Goal: Task Accomplishment & Management: Manage account settings

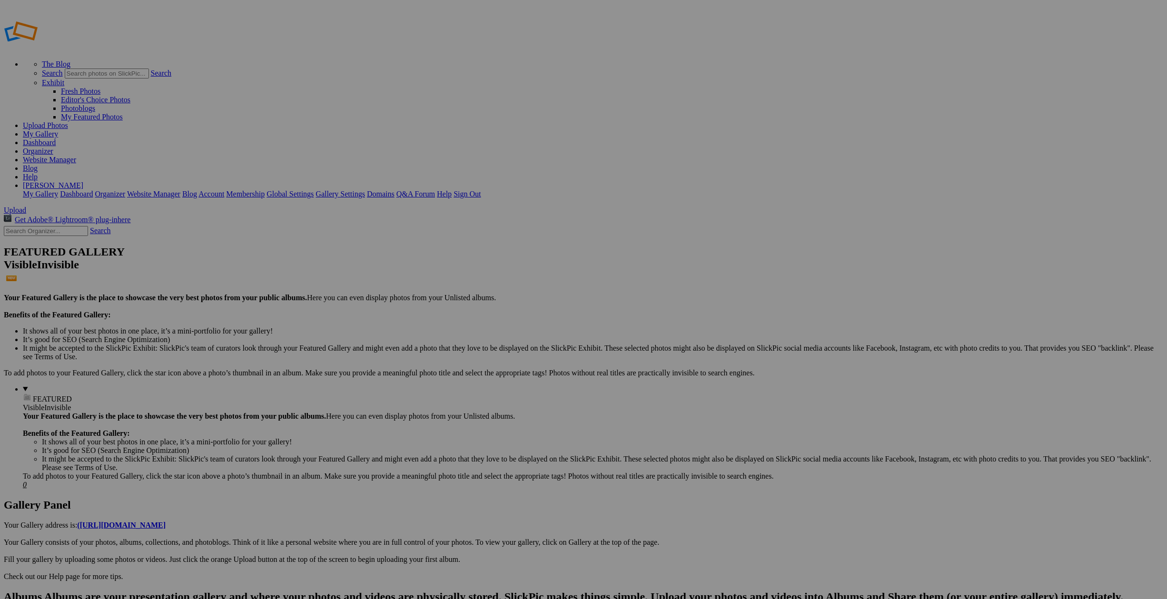
type input "France 2025"
click at [498, 347] on span "Create" at bounding box center [488, 351] width 20 height 8
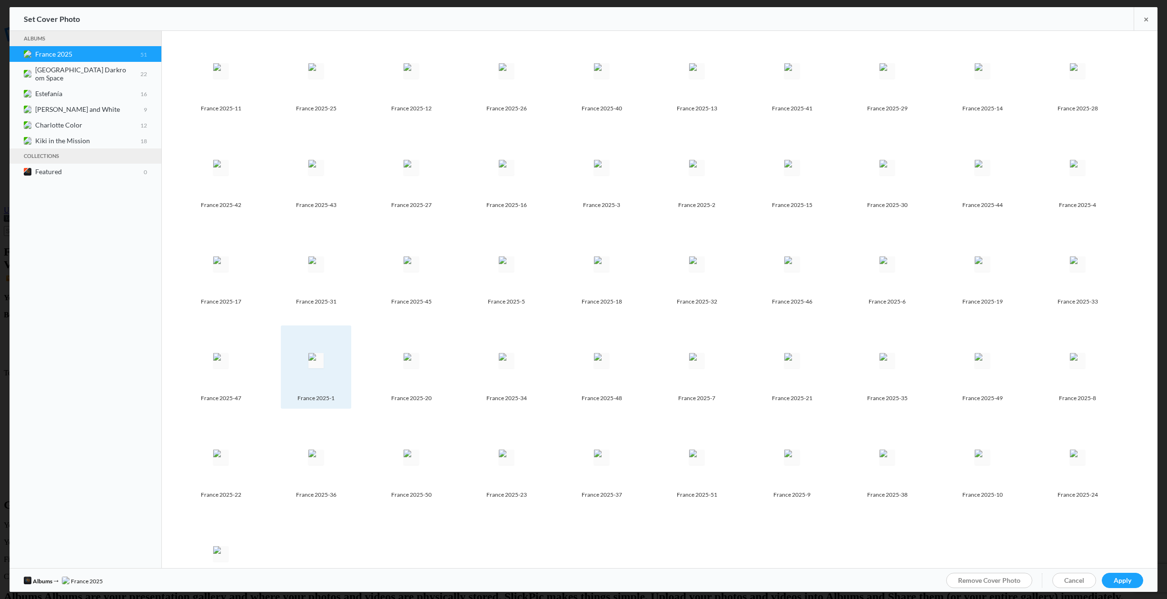
click at [315, 357] on img at bounding box center [315, 360] width 15 height 15
click at [1125, 579] on span "Apply" at bounding box center [1123, 580] width 18 height 8
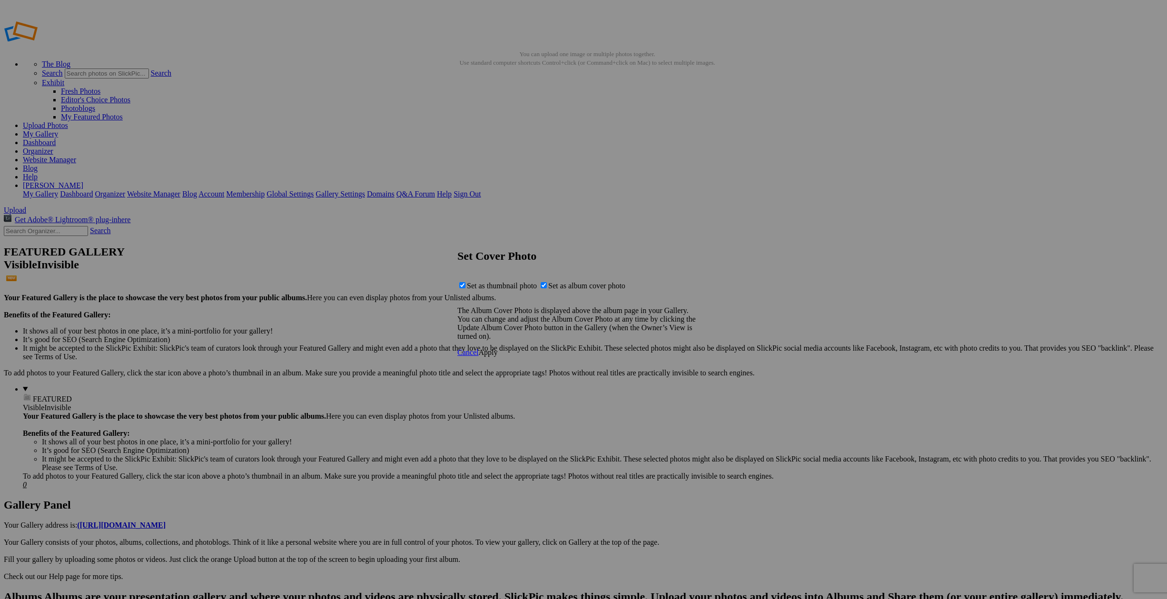
click at [497, 357] on span "Apply" at bounding box center [487, 352] width 19 height 8
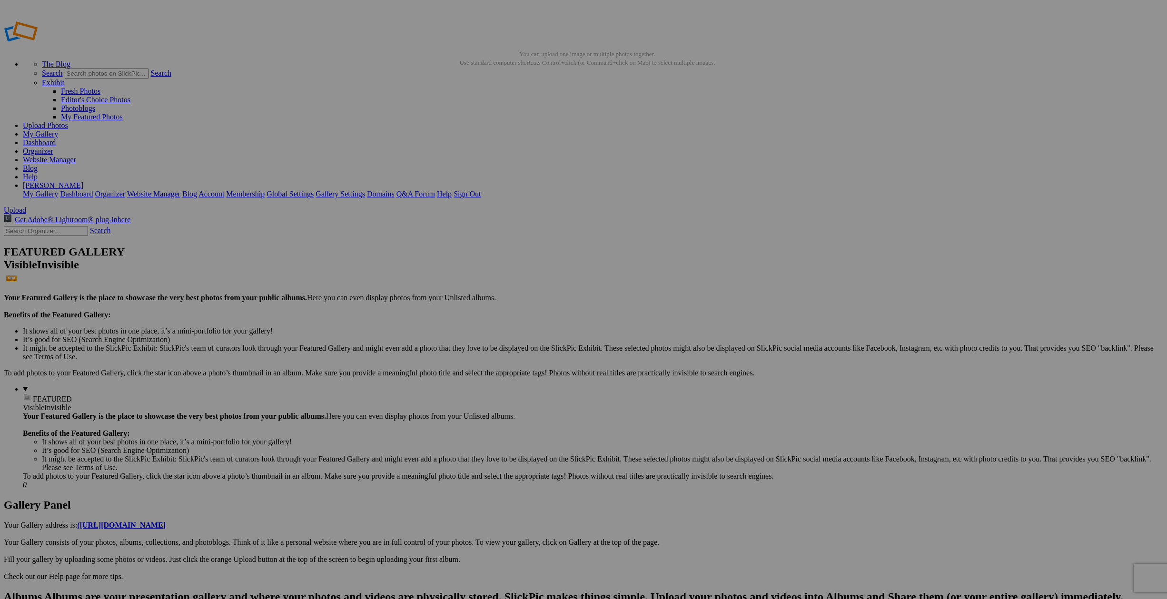
scroll to position [1, 0]
click at [58, 129] on link "My Gallery" at bounding box center [40, 133] width 35 height 8
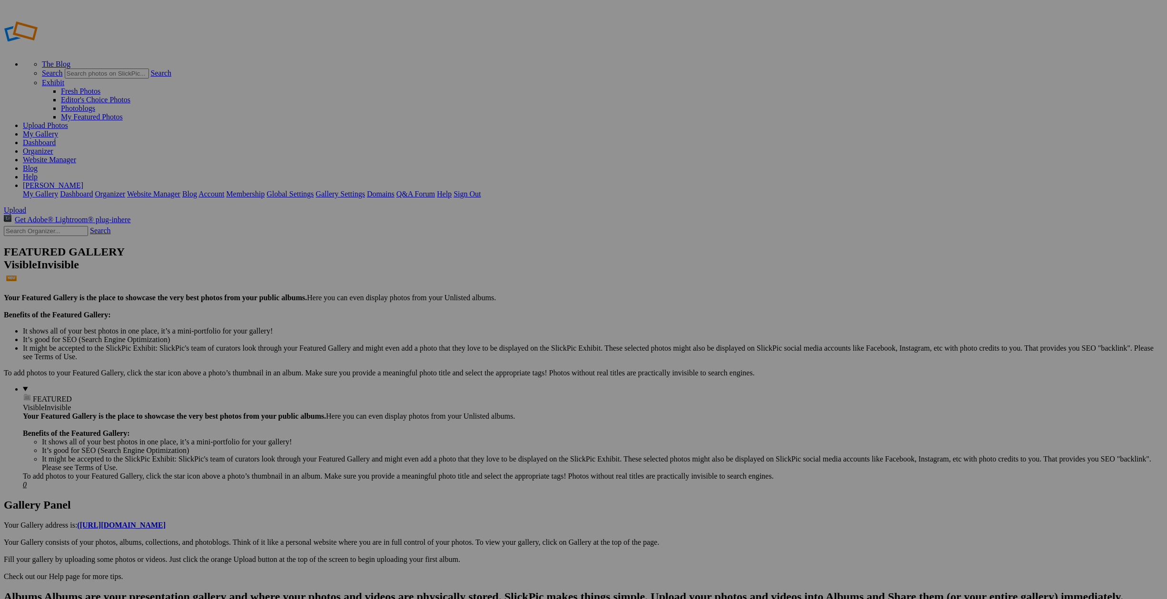
click at [506, 343] on span "Close" at bounding box center [496, 345] width 17 height 8
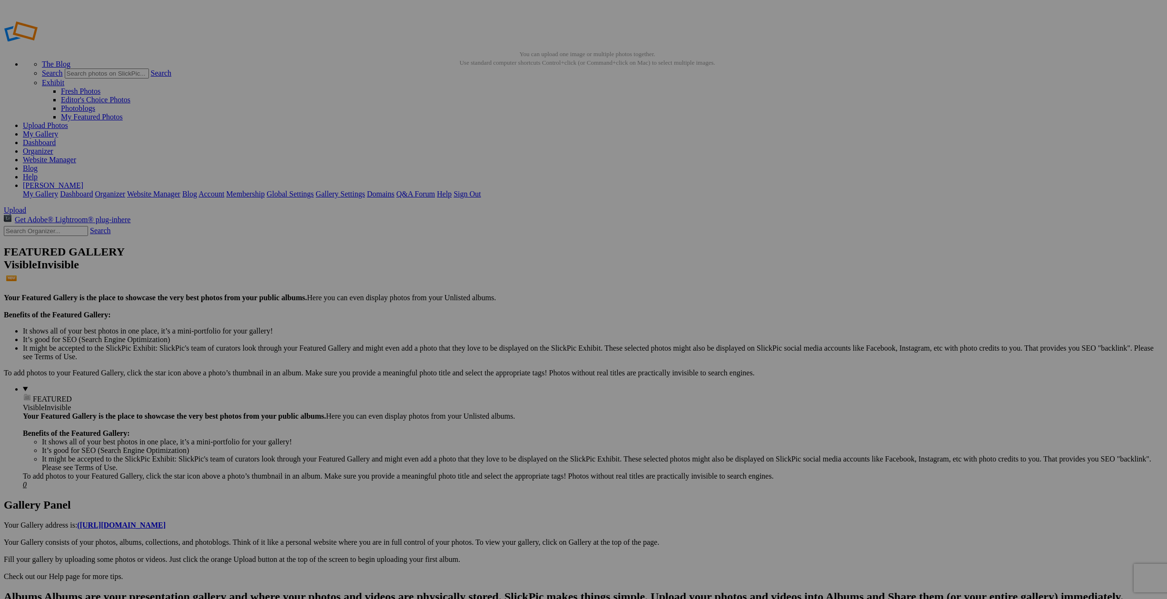
click at [58, 130] on link "My Gallery" at bounding box center [40, 134] width 35 height 8
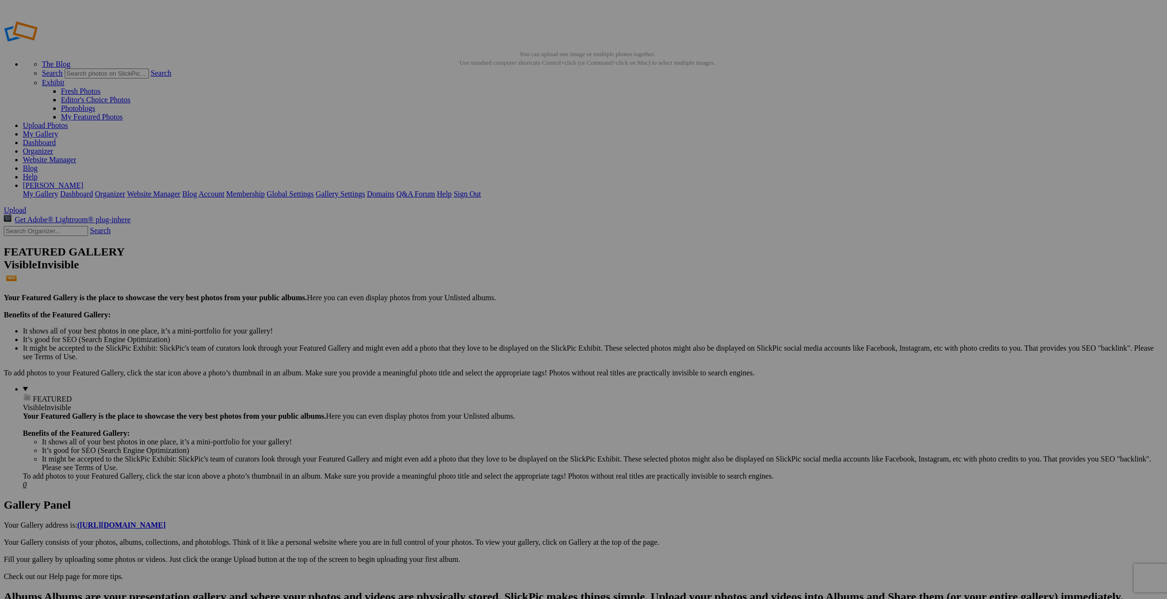
drag, startPoint x: 856, startPoint y: 382, endPoint x: 235, endPoint y: 120, distance: 673.5
drag, startPoint x: 1032, startPoint y: 140, endPoint x: 317, endPoint y: 113, distance: 715.0
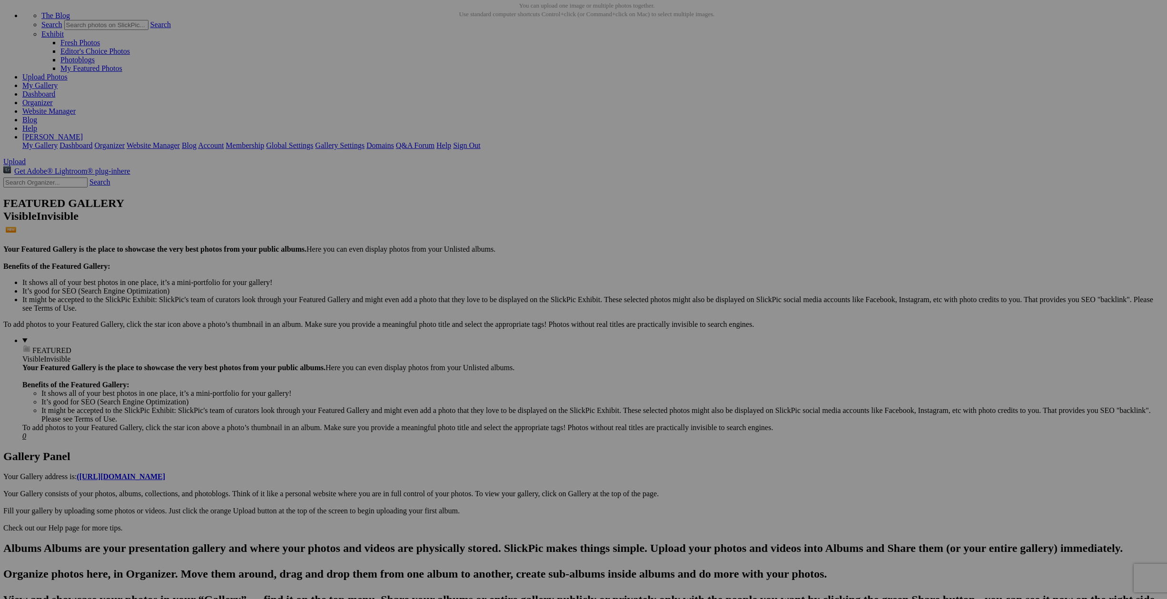
scroll to position [49, 0]
drag, startPoint x: 863, startPoint y: 105, endPoint x: 317, endPoint y: 78, distance: 545.7
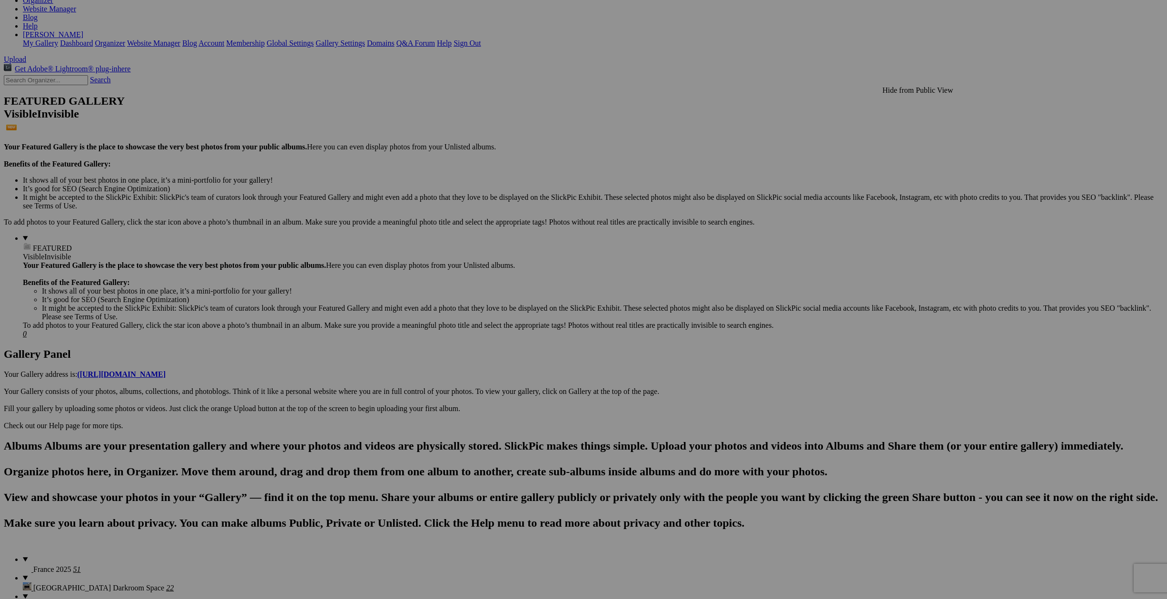
scroll to position [150, 0]
drag, startPoint x: 357, startPoint y: 485, endPoint x: 505, endPoint y: 235, distance: 290.2
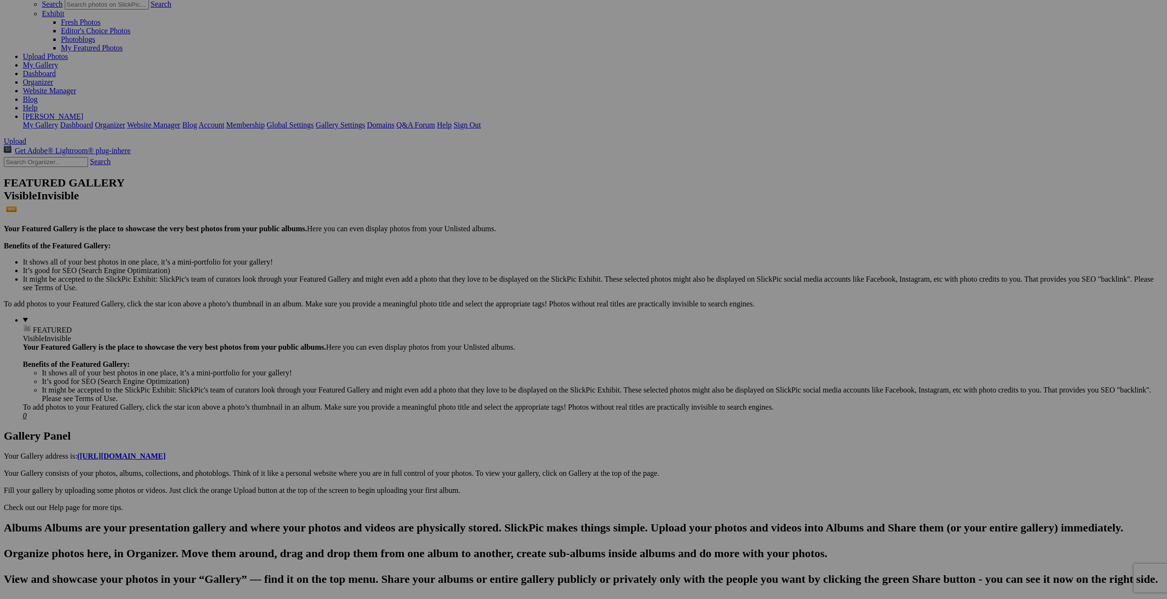
scroll to position [62, 0]
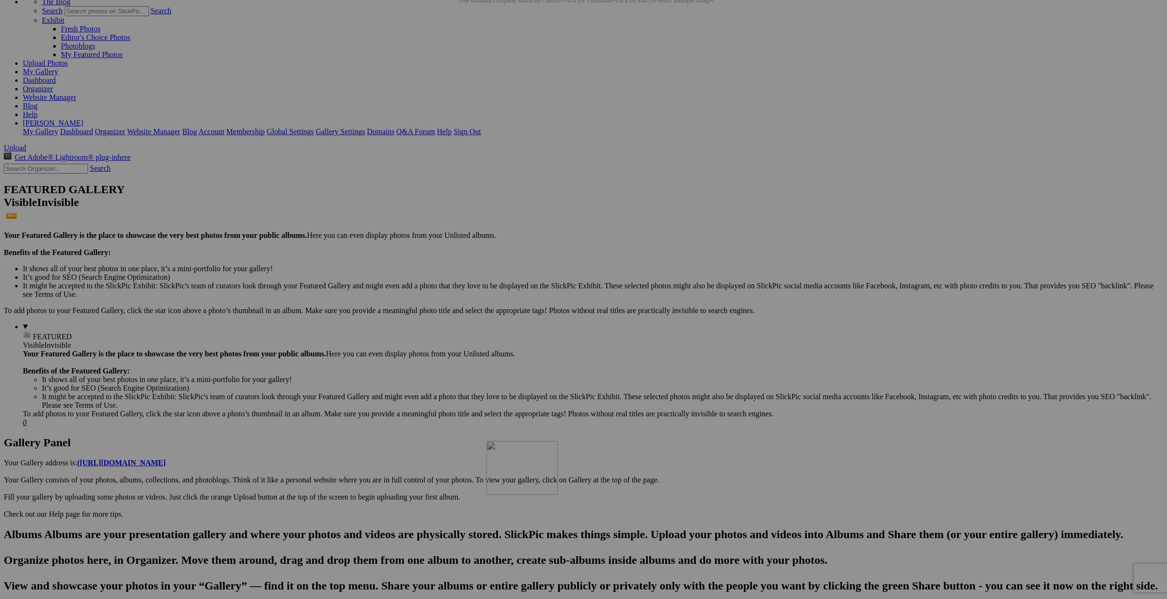
drag, startPoint x: 1110, startPoint y: 83, endPoint x: 623, endPoint y: 526, distance: 658.5
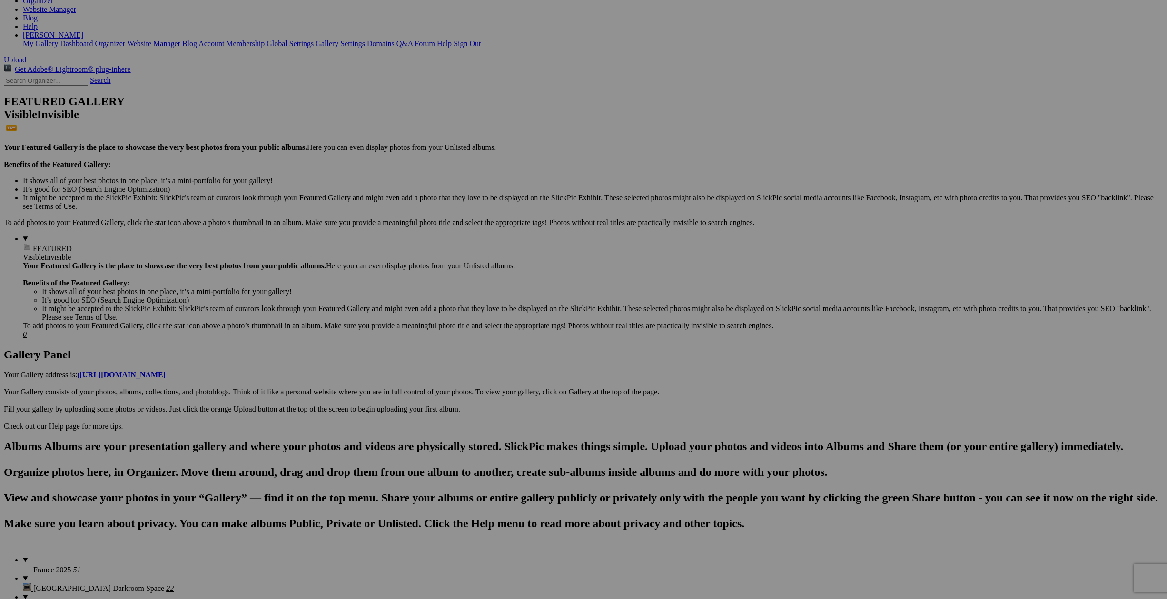
scroll to position [150, 0]
drag, startPoint x: 765, startPoint y: 363, endPoint x: 644, endPoint y: 482, distance: 169.7
drag, startPoint x: 764, startPoint y: 371, endPoint x: 354, endPoint y: 476, distance: 423.5
drag, startPoint x: 353, startPoint y: 476, endPoint x: 457, endPoint y: 466, distance: 104.7
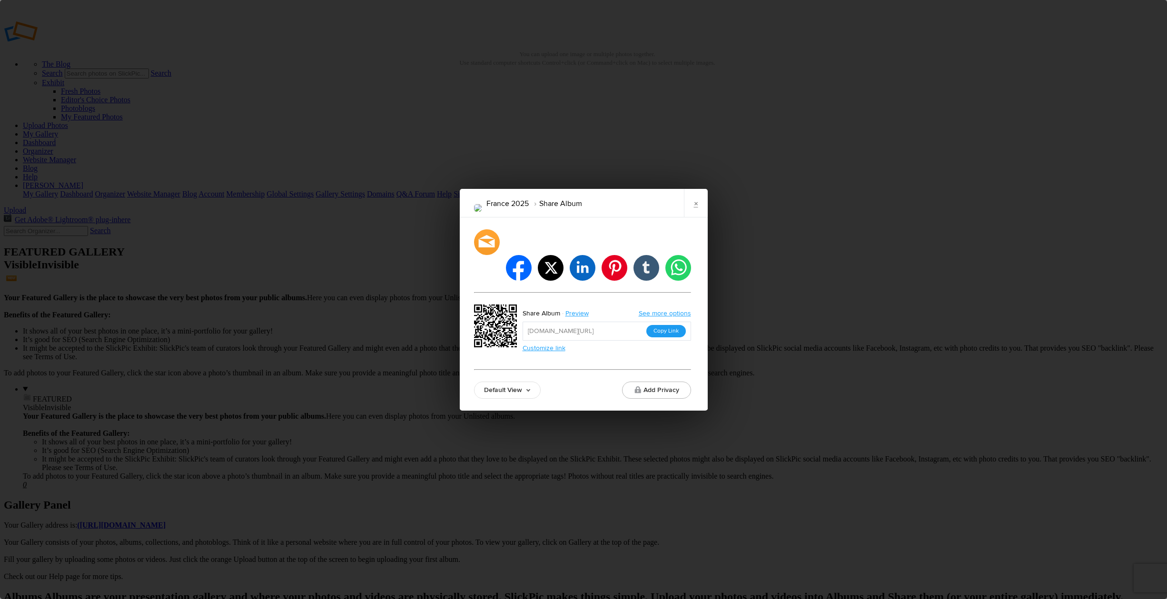
click at [671, 325] on button "Copy Link" at bounding box center [666, 331] width 40 height 12
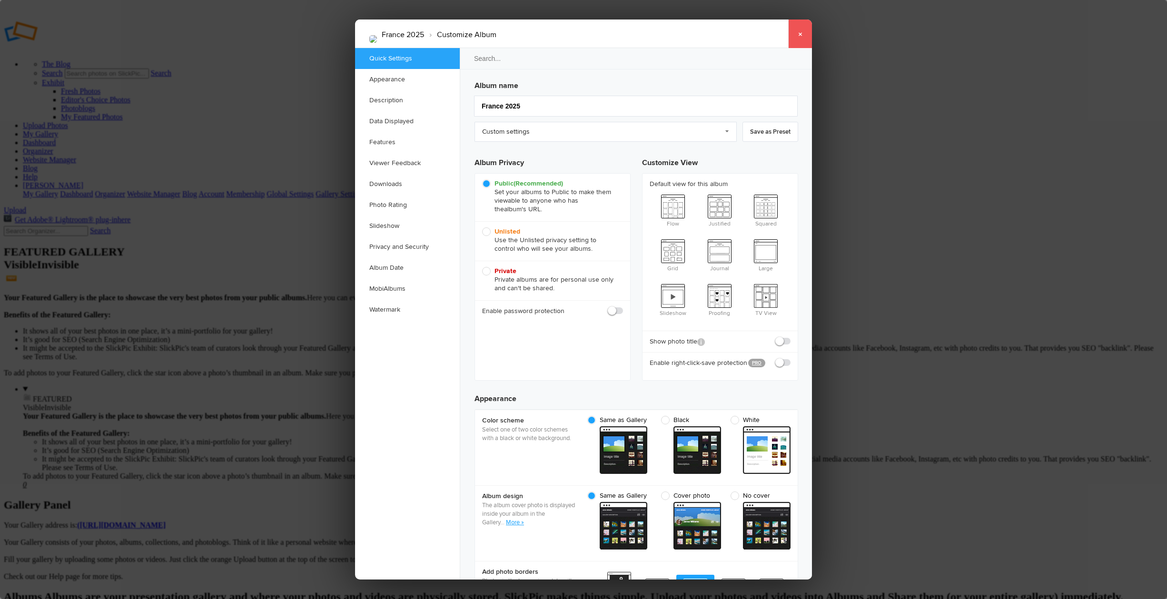
click at [800, 35] on link "×" at bounding box center [800, 34] width 24 height 29
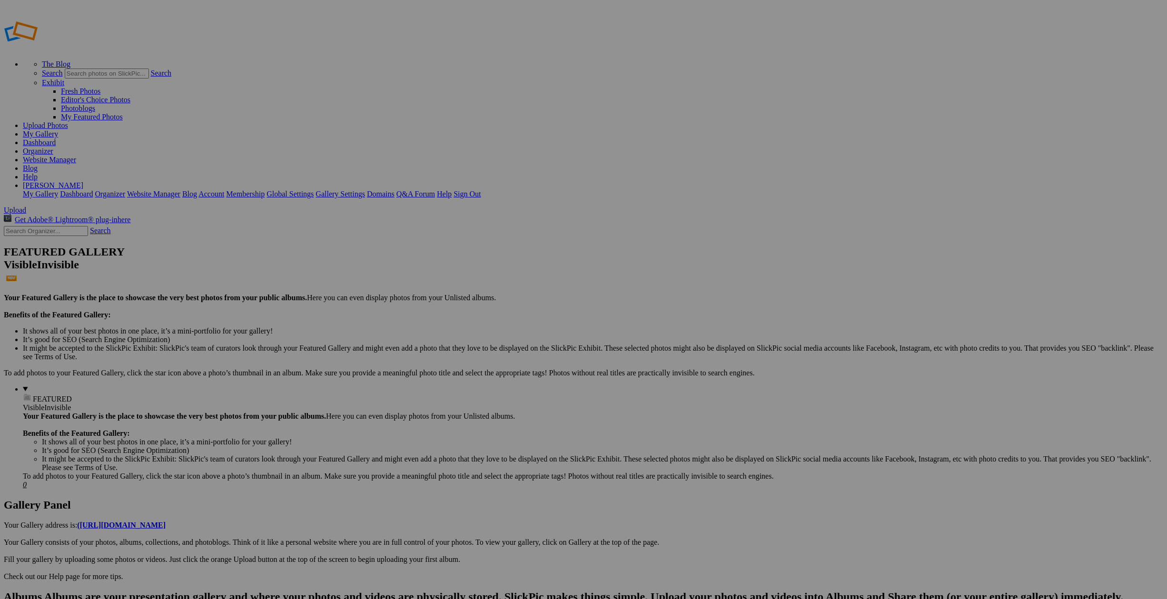
click at [506, 337] on span "Close" at bounding box center [496, 336] width 17 height 8
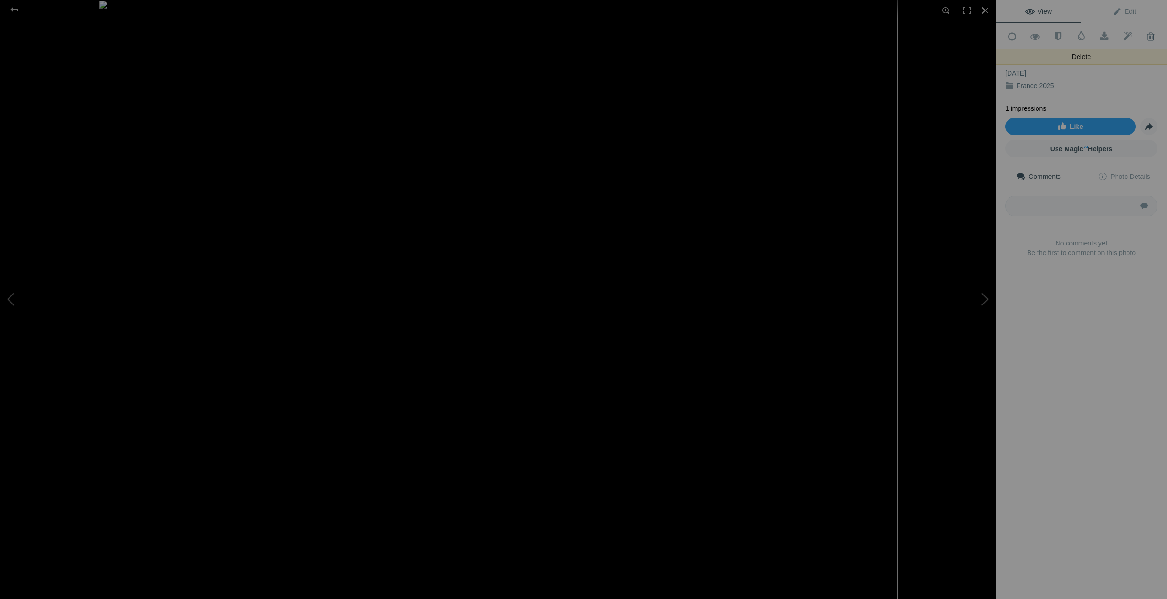
click at [1151, 36] on span at bounding box center [1150, 37] width 23 height 10
click at [1152, 37] on span at bounding box center [1150, 37] width 23 height 10
click at [1150, 36] on span at bounding box center [1150, 37] width 23 height 10
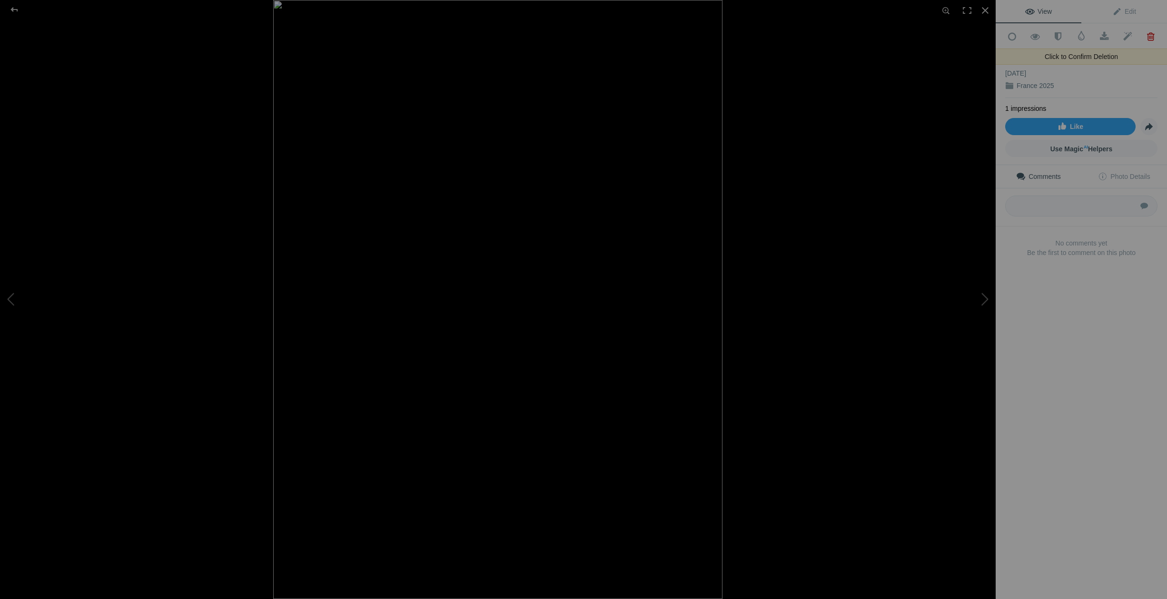
click at [1151, 36] on span at bounding box center [1150, 37] width 23 height 10
click at [1149, 35] on span at bounding box center [1150, 37] width 23 height 10
click at [1152, 35] on span at bounding box center [1150, 37] width 23 height 10
click at [984, 11] on div at bounding box center [985, 10] width 21 height 21
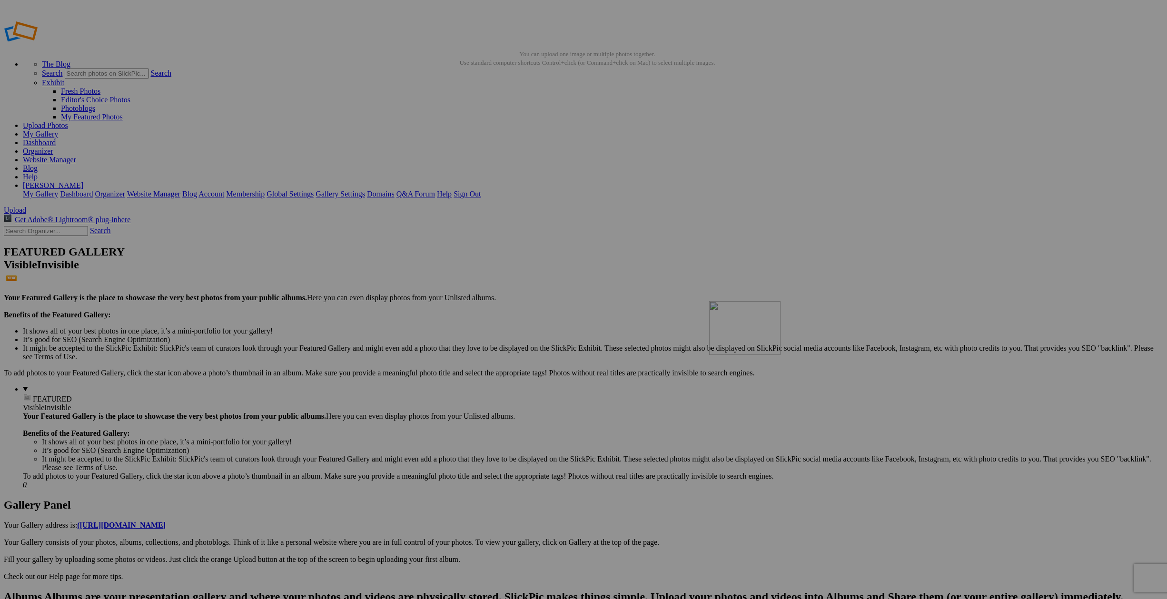
drag, startPoint x: 599, startPoint y: 132, endPoint x: 846, endPoint y: 370, distance: 343.4
click at [520, 361] on span "Yes" at bounding box center [514, 362] width 11 height 8
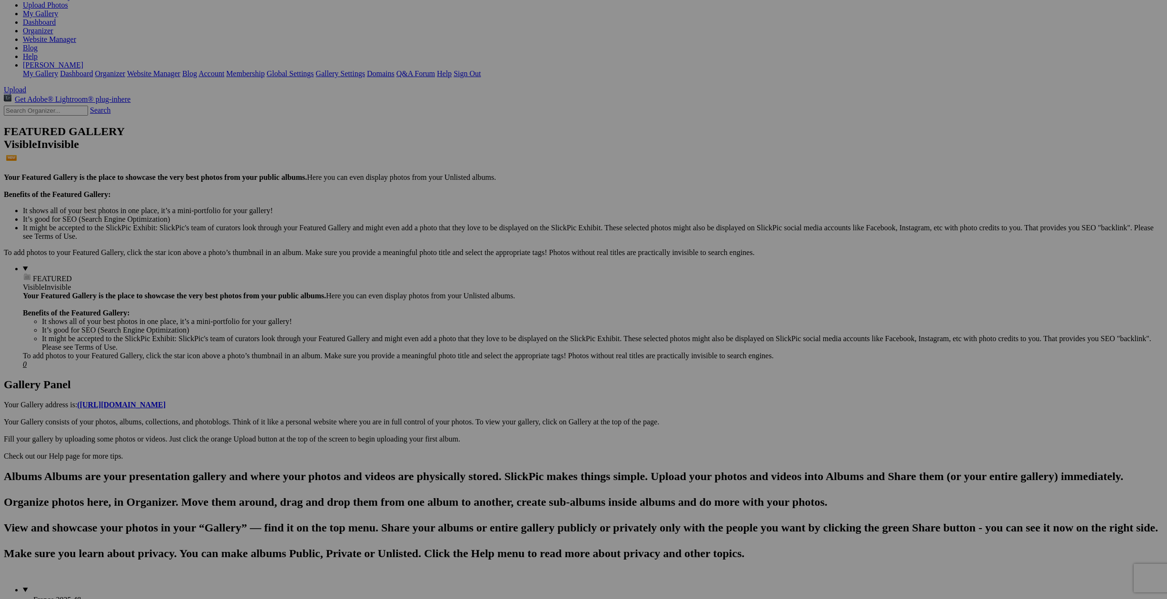
scroll to position [121, 0]
click at [520, 363] on span "Yes" at bounding box center [514, 362] width 11 height 8
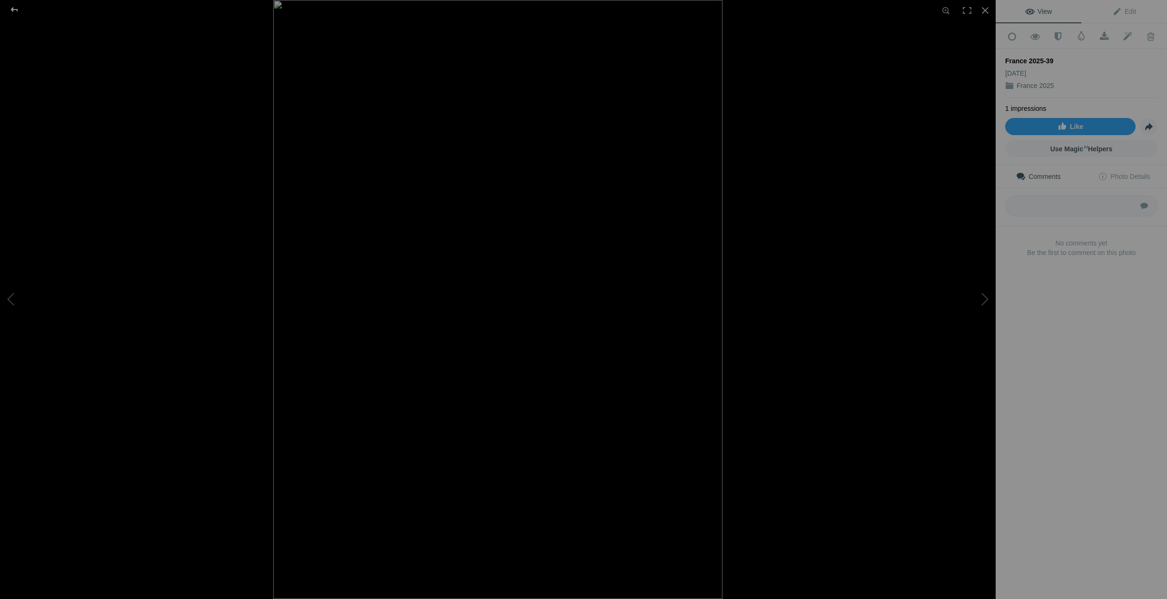
click at [17, 10] on div at bounding box center [14, 9] width 34 height 19
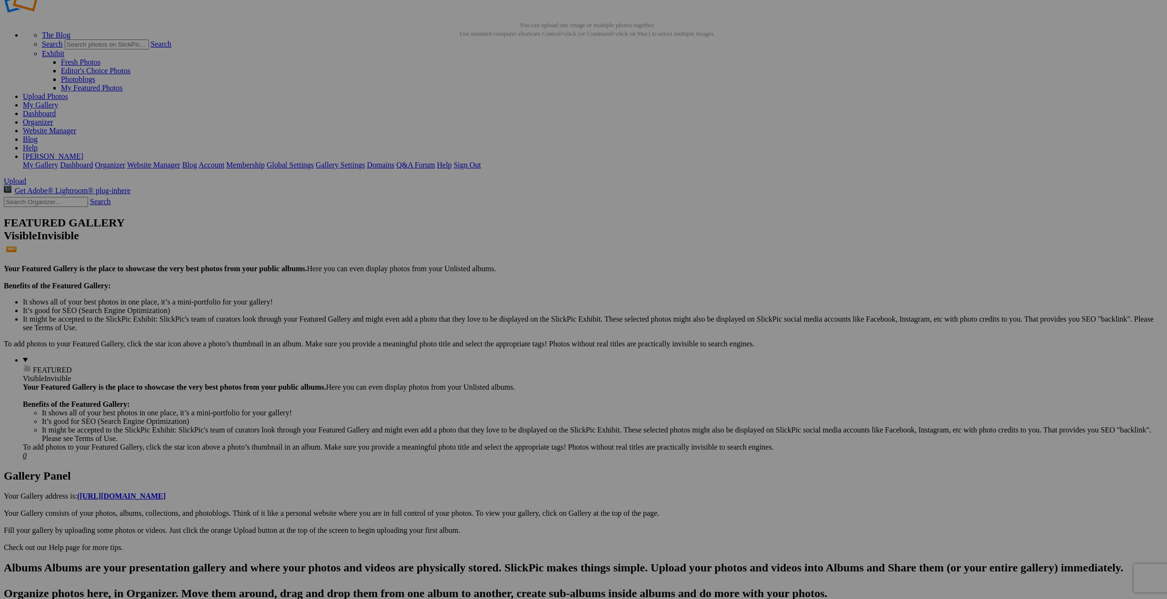
click at [520, 362] on span "Yes" at bounding box center [514, 362] width 11 height 8
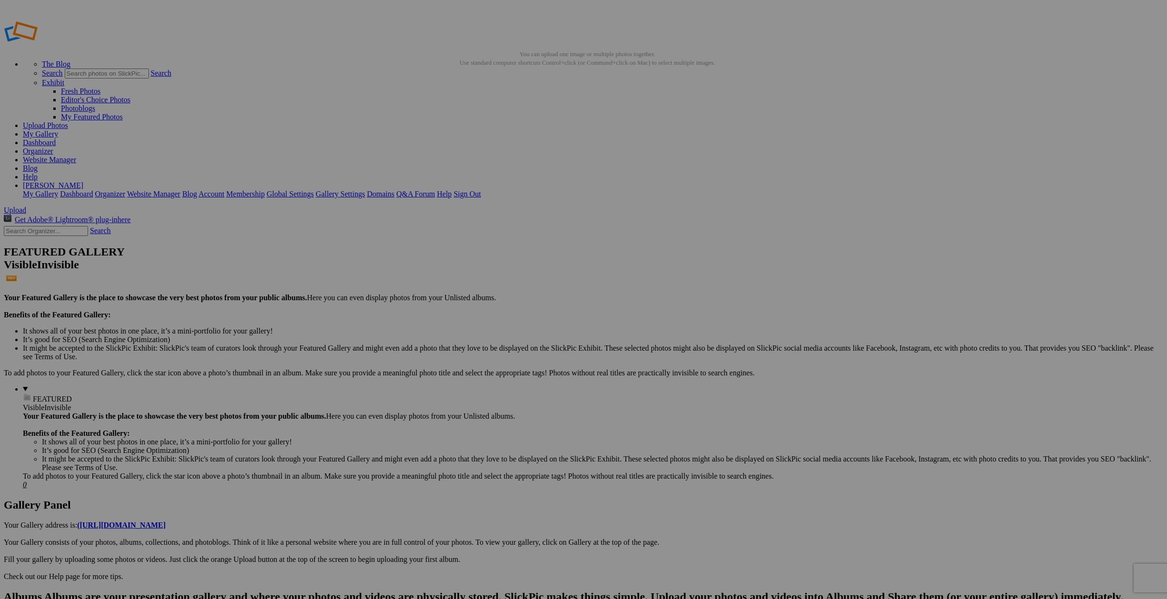
scroll to position [0, 0]
click at [506, 341] on span "Close" at bounding box center [496, 345] width 17 height 8
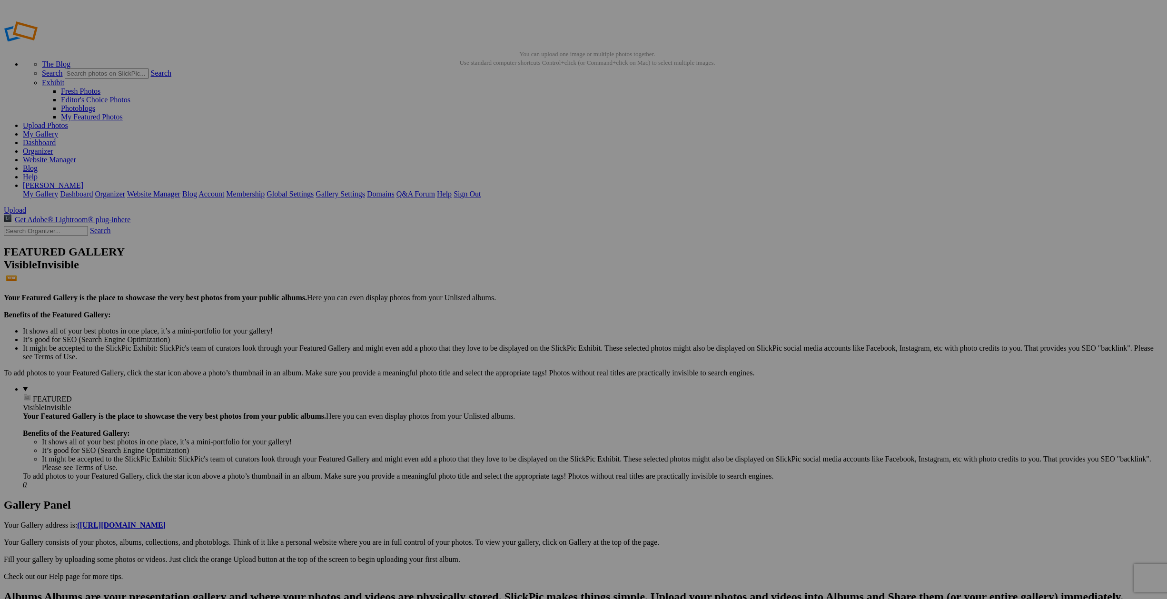
scroll to position [1, 0]
click at [58, 129] on link "My Gallery" at bounding box center [40, 133] width 35 height 8
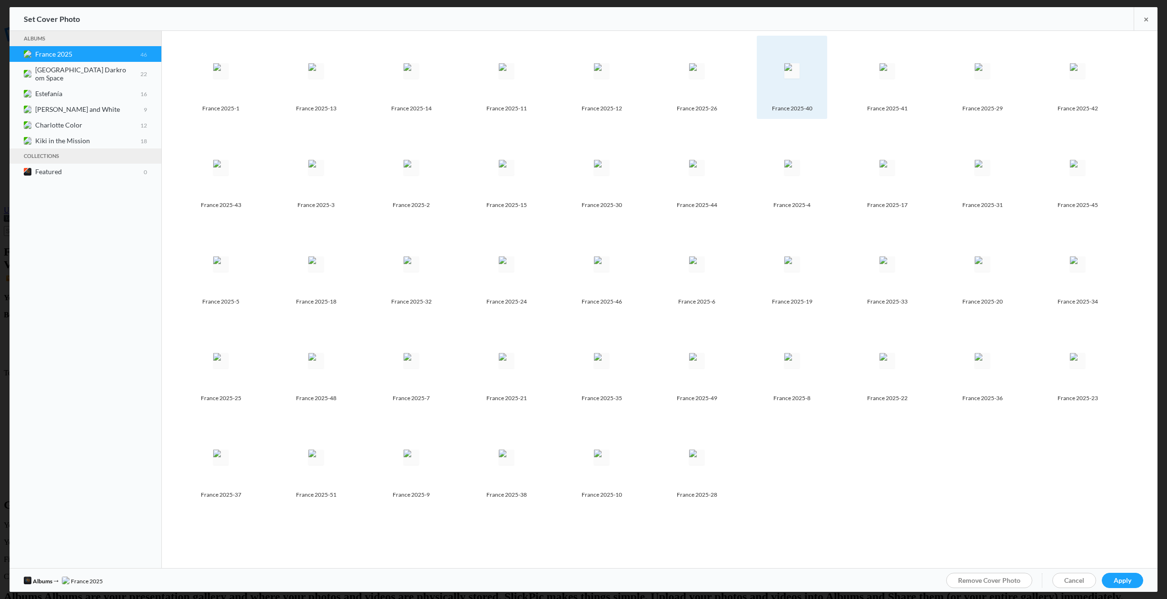
click at [800, 70] on img at bounding box center [791, 70] width 15 height 15
click at [1130, 579] on span "Apply" at bounding box center [1123, 580] width 18 height 8
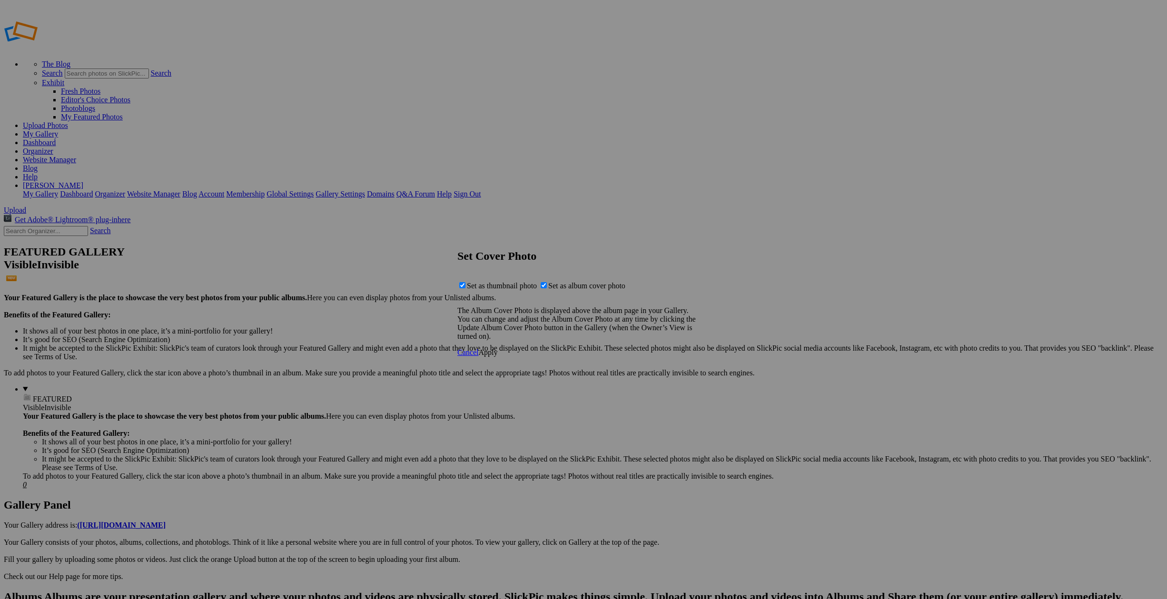
click at [497, 357] on span "Apply" at bounding box center [487, 352] width 19 height 8
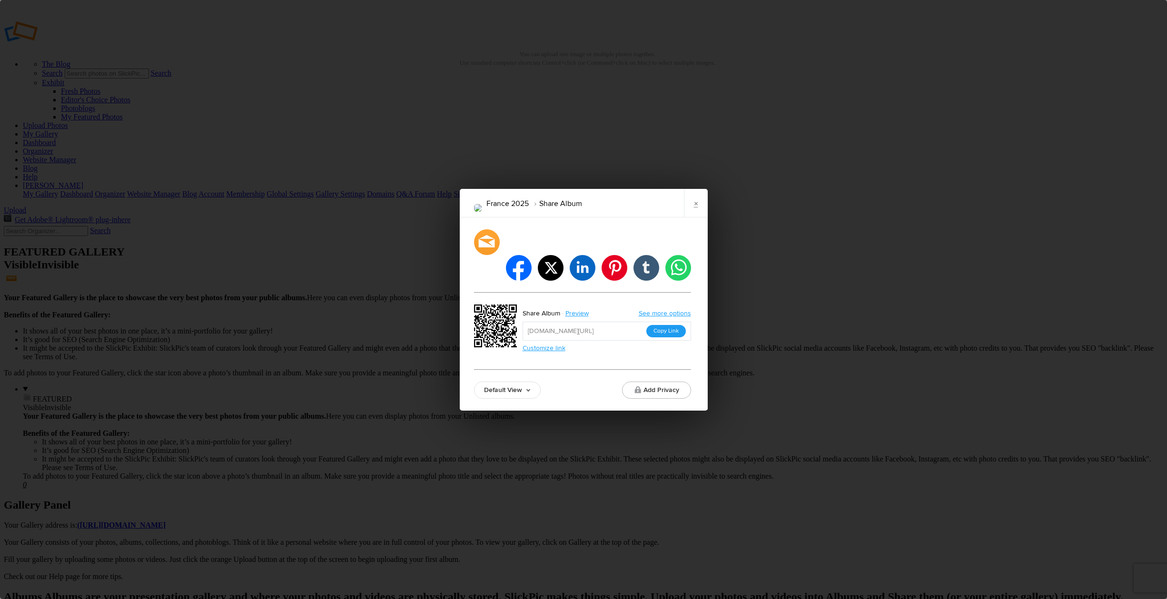
click at [669, 325] on button "Copy Link" at bounding box center [666, 331] width 40 height 12
